Goal: Obtain resource: Download file/media

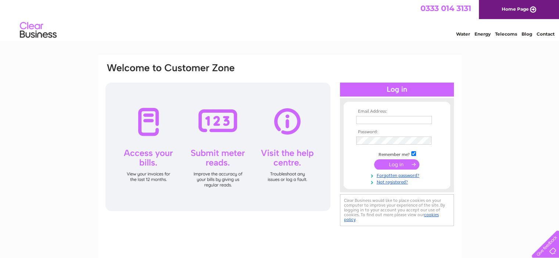
type input "amy.reid@firthplumbing.co.uk"
click at [409, 164] on input "submit" at bounding box center [396, 165] width 45 height 10
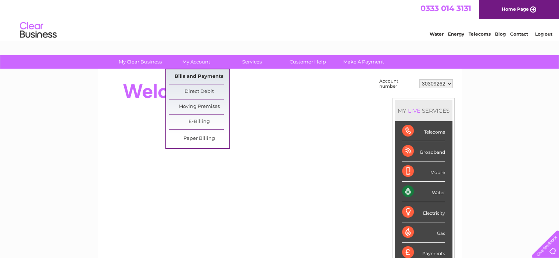
click at [199, 78] on link "Bills and Payments" at bounding box center [199, 76] width 61 height 15
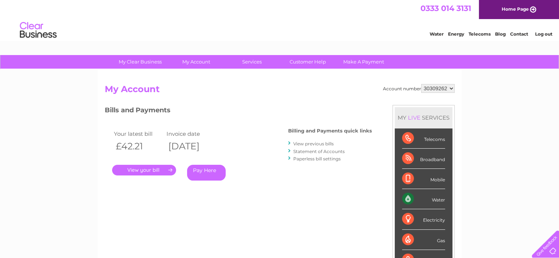
click at [151, 169] on link "." at bounding box center [144, 170] width 64 height 11
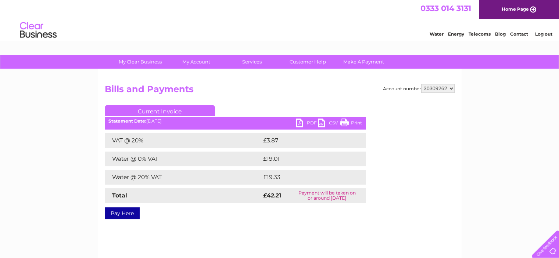
click at [304, 122] on link "PDF" at bounding box center [307, 124] width 22 height 11
